Goal: Task Accomplishment & Management: Use online tool/utility

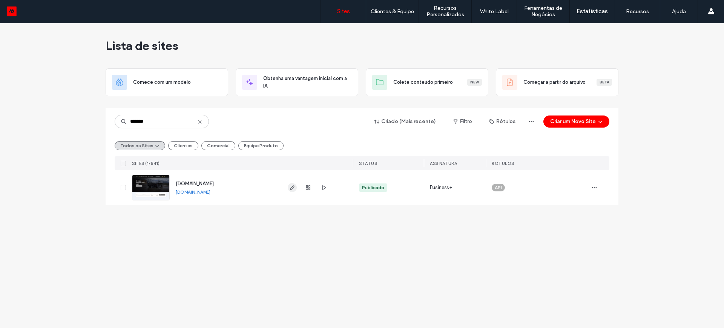
type input "*******"
click at [292, 189] on icon "button" at bounding box center [292, 187] width 6 height 6
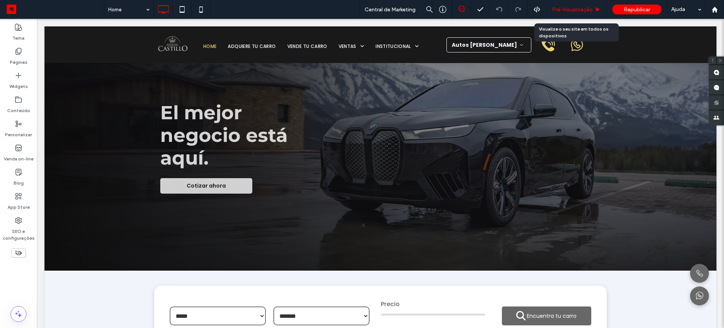
click at [567, 8] on span "Pré-Visualizaçāo" at bounding box center [572, 9] width 41 height 6
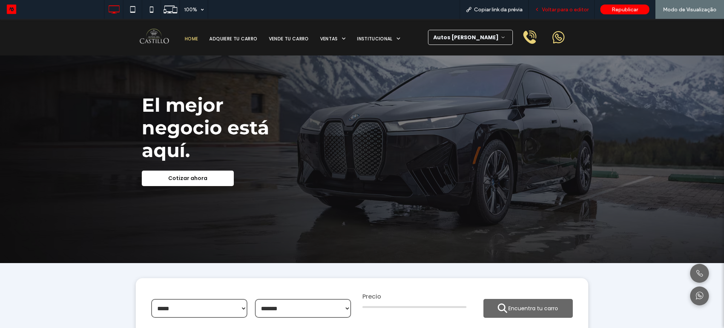
click at [552, 7] on span "Voltar para o editor" at bounding box center [565, 9] width 47 height 6
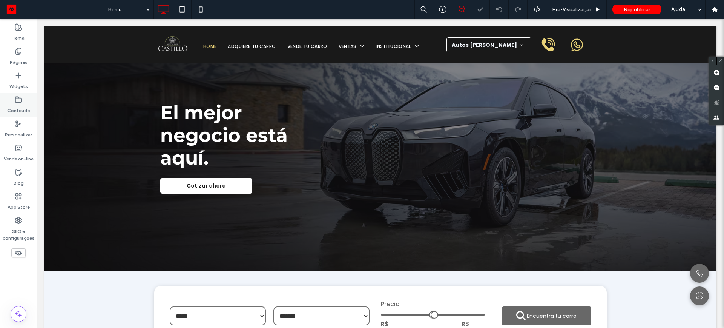
click at [18, 98] on icon at bounding box center [19, 100] width 8 height 8
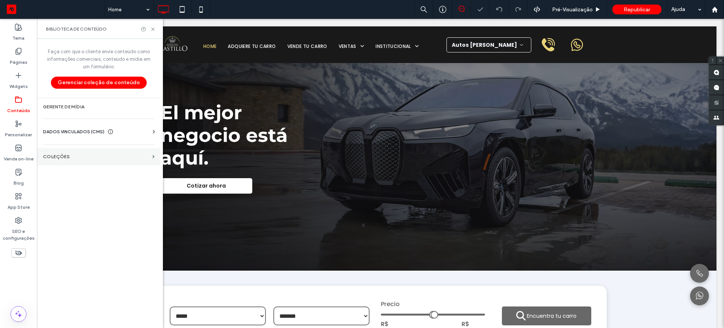
click at [69, 157] on label "COLEÇÕES" at bounding box center [96, 156] width 106 height 5
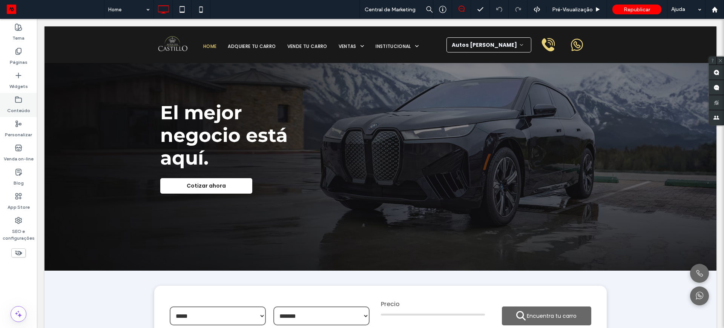
click at [17, 100] on icon at bounding box center [19, 100] width 8 height 8
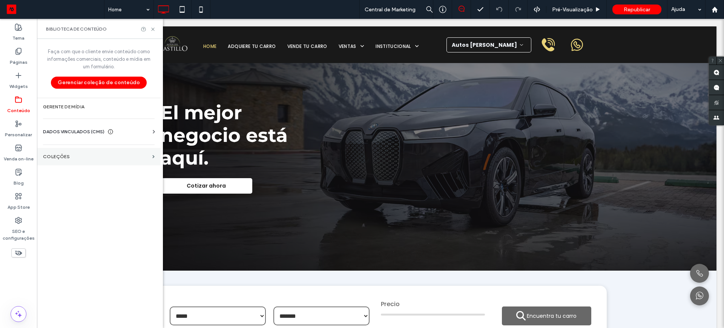
click at [57, 156] on label "COLEÇÕES" at bounding box center [96, 156] width 106 height 5
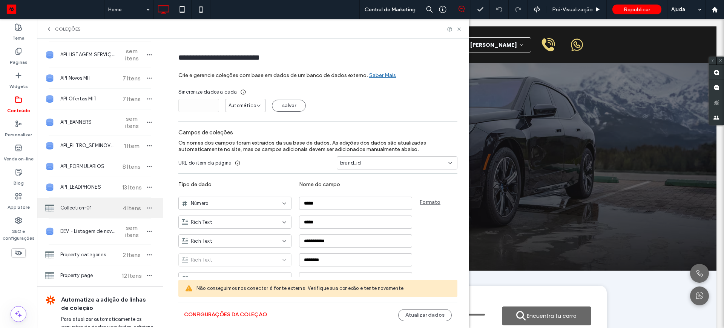
scroll to position [121, 0]
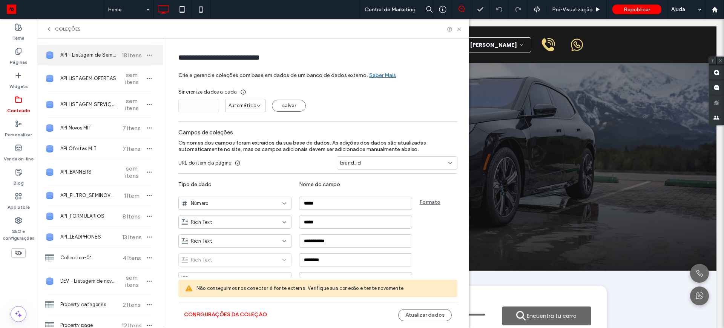
click at [90, 55] on span "API - Listagem de Seminovos" at bounding box center [88, 55] width 56 height 8
type input "**********"
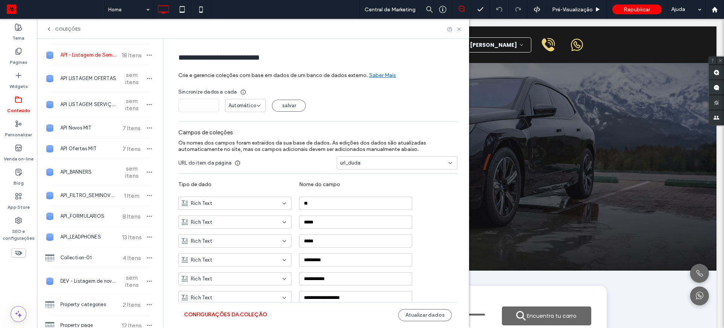
click at [236, 314] on button "Configurações da coleção" at bounding box center [225, 314] width 83 height 12
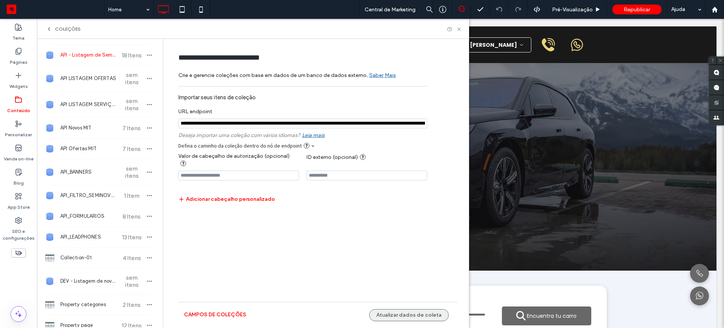
click at [394, 314] on button "Atualizar dados de coleta" at bounding box center [409, 315] width 80 height 12
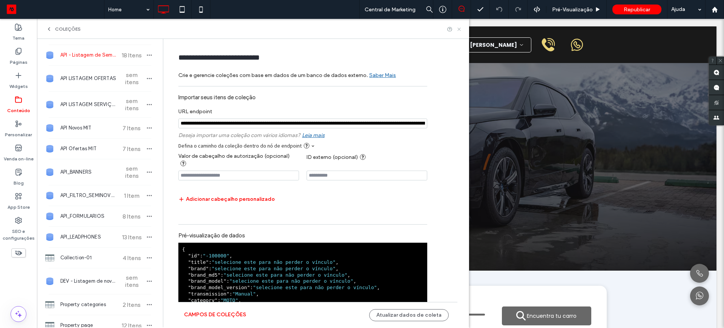
click at [458, 31] on icon at bounding box center [459, 29] width 6 height 6
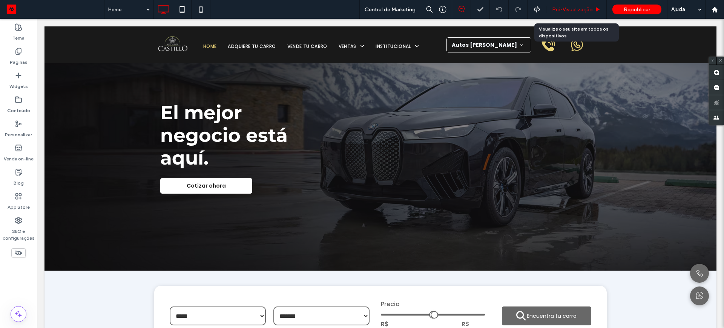
click at [558, 10] on span "Pré-Visualizaçāo" at bounding box center [572, 9] width 41 height 6
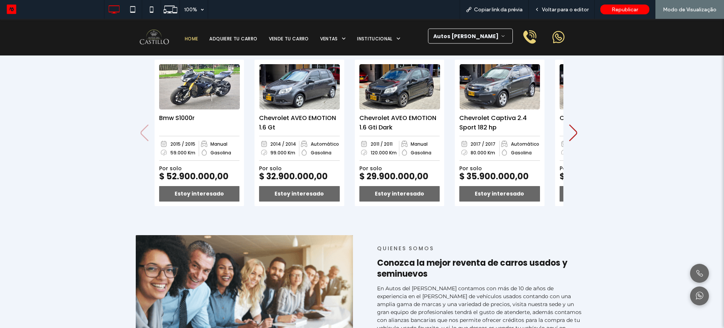
scroll to position [330, 0]
